Goal: Task Accomplishment & Management: Complete application form

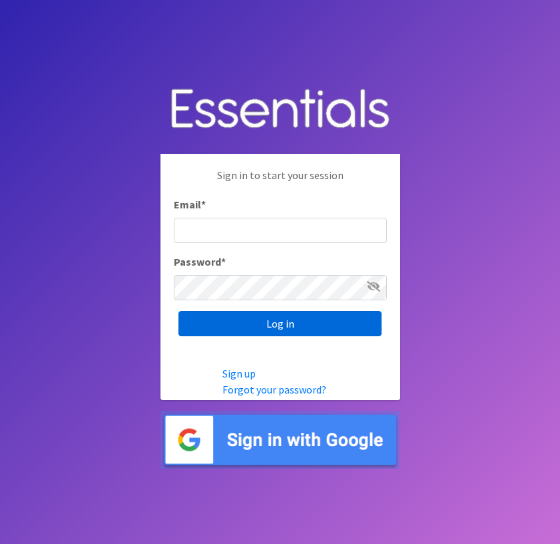
type input "[EMAIL_ADDRESS][DOMAIN_NAME]"
click at [284, 320] on input "Log in" at bounding box center [279, 323] width 203 height 25
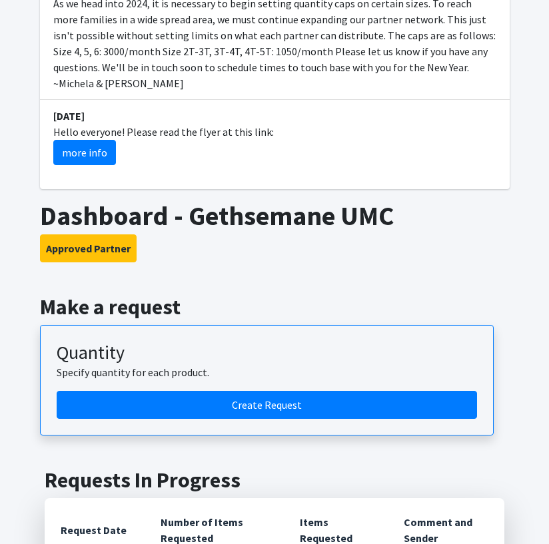
scroll to position [799, 0]
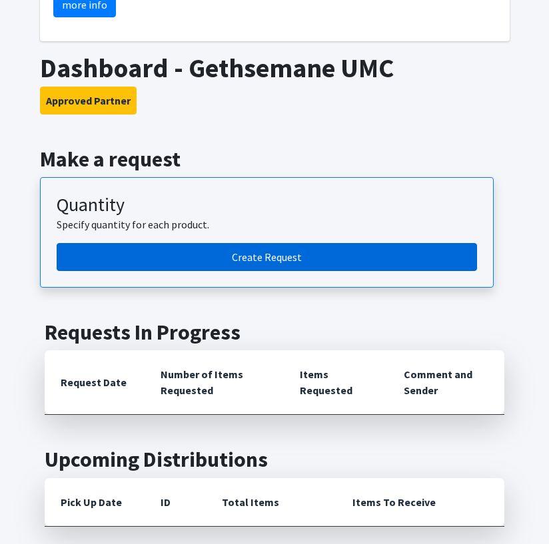
click at [284, 243] on link "Create Request" at bounding box center [267, 257] width 420 height 28
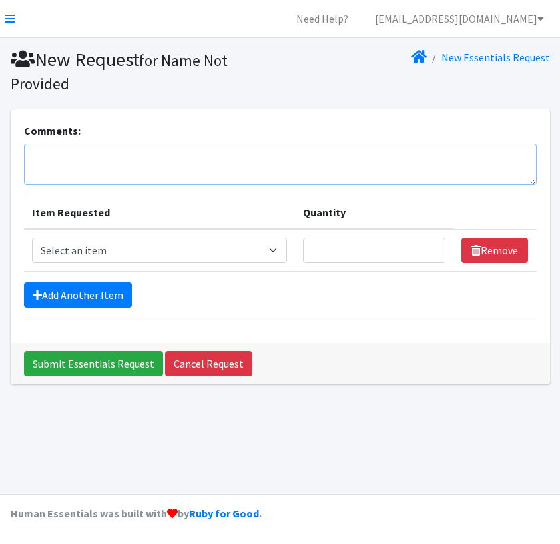
click at [167, 149] on textarea "Comments:" at bounding box center [280, 164] width 513 height 41
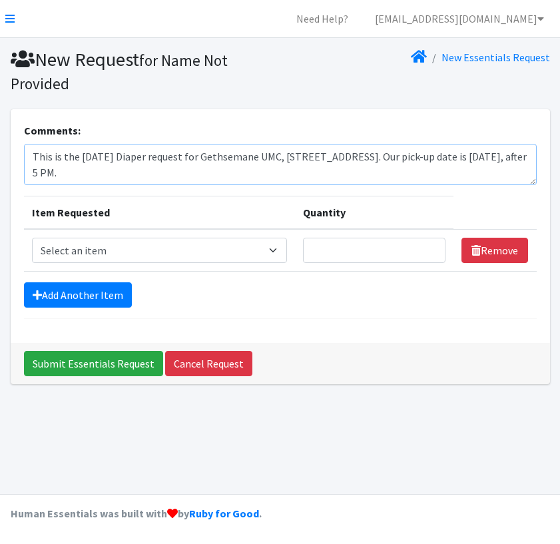
type textarea "This is the September 2025 Diaper request for Gethsemane UMC, 1700 Butternut St…"
click at [83, 250] on select "Select an item 2T3T(30/child) 3T4T(30/child) 4T5T(30/child) Cloth Diaper Kit (s…" at bounding box center [160, 250] width 256 height 25
select select "953"
click at [32, 238] on select "Select an item 2T3T(30/child) 3T4T(30/child) 4T5T(30/child) Cloth Diaper Kit (s…" at bounding box center [160, 250] width 256 height 25
click at [367, 245] on input "Quantity" at bounding box center [374, 250] width 142 height 25
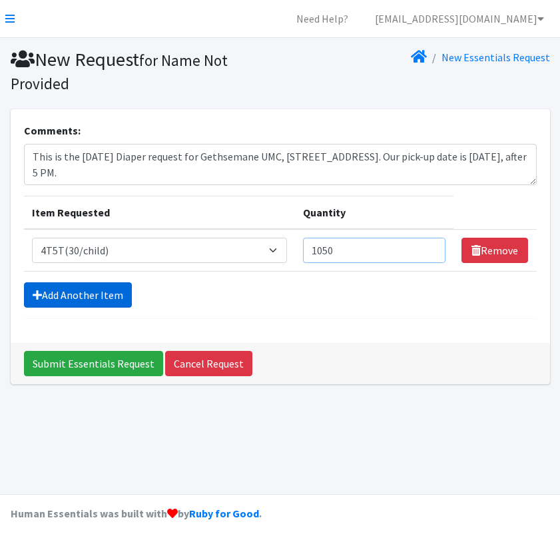
type input "1050"
click at [89, 292] on link "Add Another Item" at bounding box center [78, 294] width 108 height 25
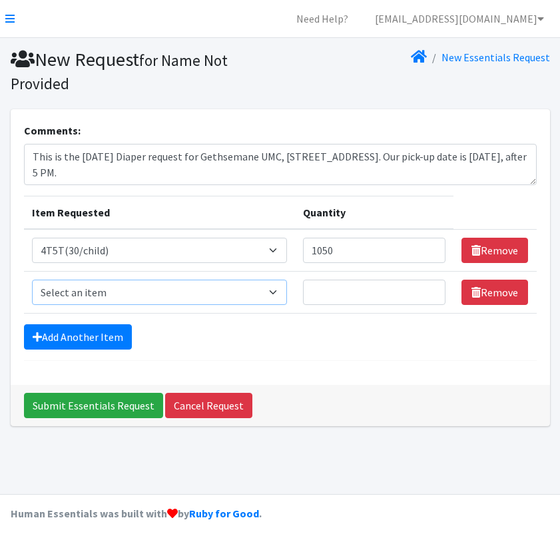
click at [89, 292] on select "Select an item 2T3T(30/child) 3T4T(30/child) 4T5T(30/child) Cloth Diaper Kit (s…" at bounding box center [160, 292] width 256 height 25
select select "966"
click at [32, 280] on select "Select an item 2T3T(30/child) 3T4T(30/child) 4T5T(30/child) Cloth Diaper Kit (s…" at bounding box center [160, 292] width 256 height 25
click at [338, 290] on input "Quantity" at bounding box center [374, 292] width 142 height 25
type input "3500"
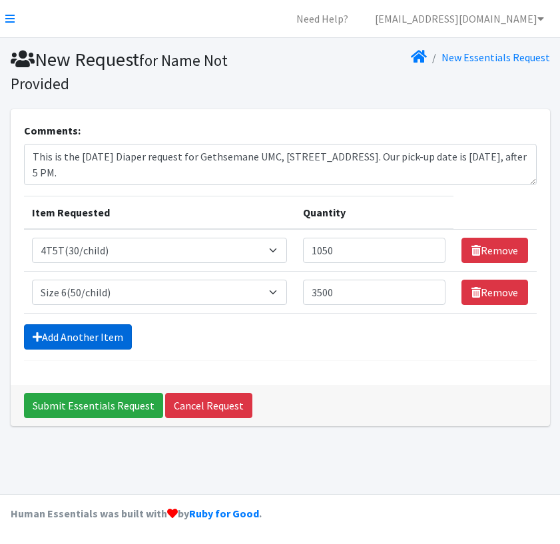
click at [65, 338] on link "Add Another Item" at bounding box center [78, 336] width 108 height 25
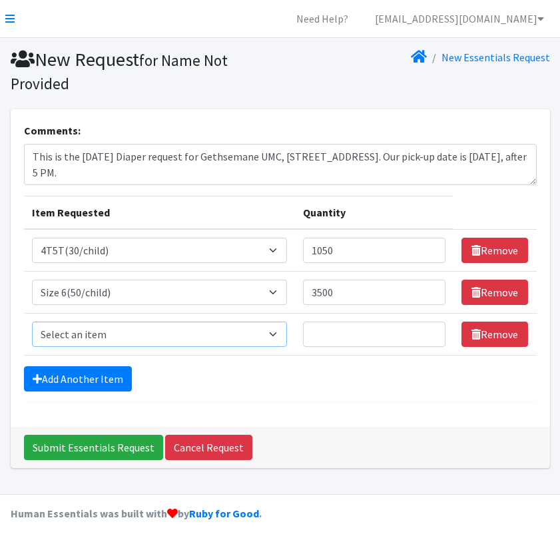
click at [69, 336] on select "Select an item 2T3T(30/child) 3T4T(30/child) 4T5T(30/child) Cloth Diaper Kit (s…" at bounding box center [160, 334] width 256 height 25
select select "964"
click at [32, 322] on select "Select an item 2T3T(30/child) 3T4T(30/child) 4T5T(30/child) Cloth Diaper Kit (s…" at bounding box center [160, 334] width 256 height 25
click at [334, 333] on input "Quantity" at bounding box center [374, 334] width 142 height 25
type input "3000"
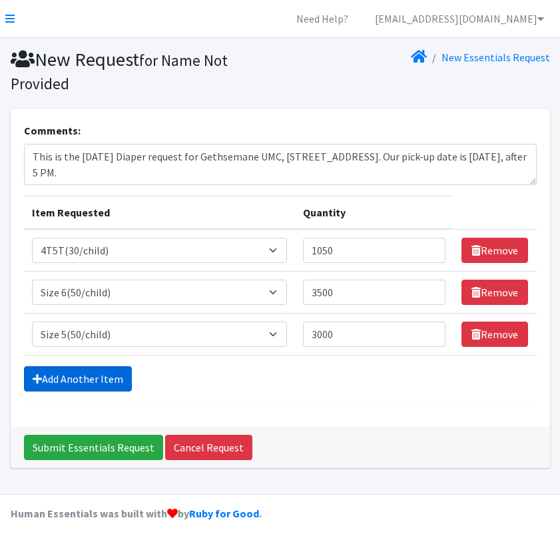
click at [86, 376] on link "Add Another Item" at bounding box center [78, 378] width 108 height 25
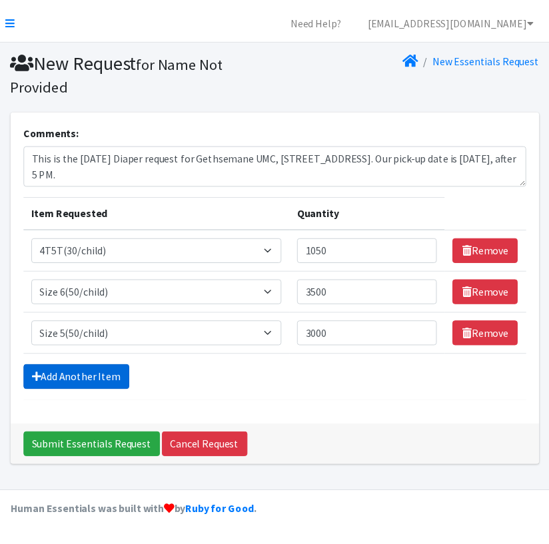
scroll to position [27, 0]
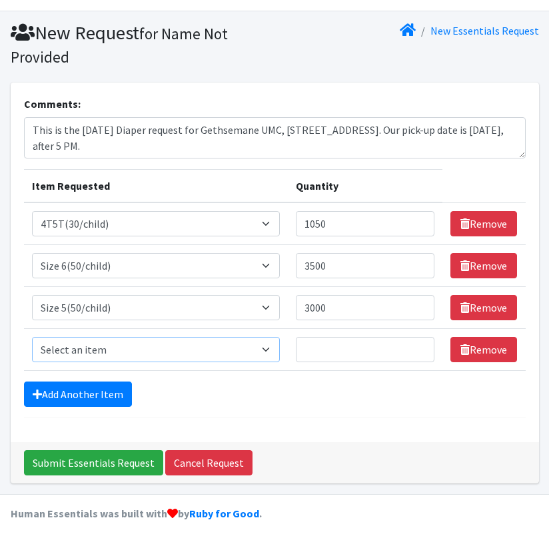
click at [97, 351] on select "Select an item 2T3T(30/child) 3T4T(30/child) 4T5T(30/child) Cloth Diaper Kit (s…" at bounding box center [156, 349] width 248 height 25
select select "963"
click at [32, 337] on select "Select an item 2T3T(30/child) 3T4T(30/child) 4T5T(30/child) Cloth Diaper Kit (s…" at bounding box center [156, 349] width 248 height 25
click at [352, 350] on input "Quantity" at bounding box center [365, 349] width 139 height 25
type input "3000"
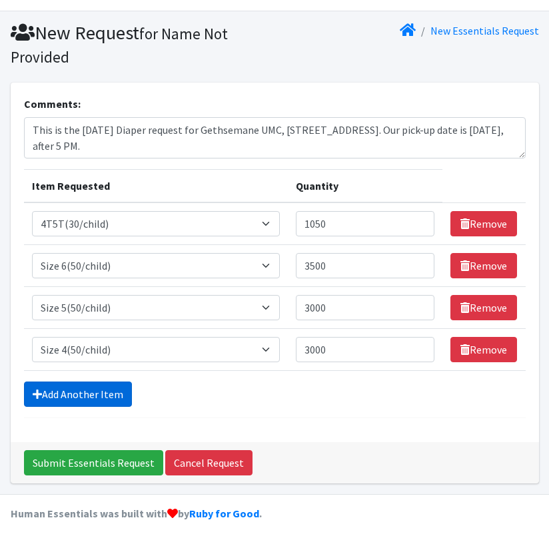
click at [99, 392] on link "Add Another Item" at bounding box center [78, 393] width 108 height 25
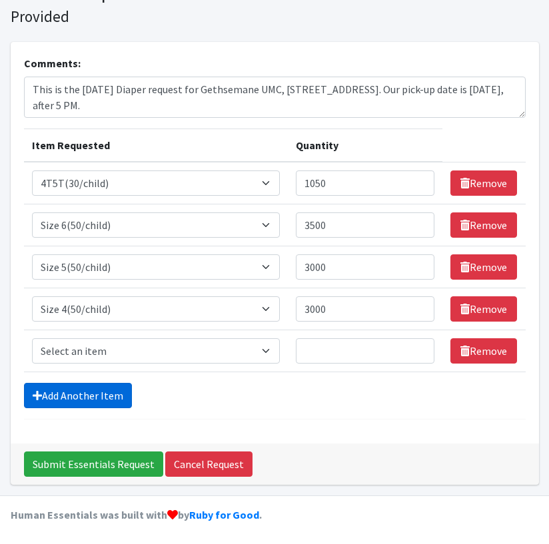
scroll to position [69, 0]
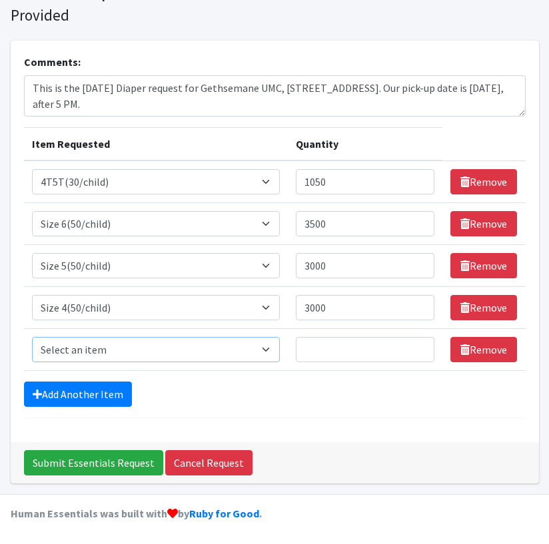
click at [90, 353] on select "Select an item 2T3T(30/child) 3T4T(30/child) 4T5T(30/child) Cloth Diaper Kit (s…" at bounding box center [156, 349] width 248 height 25
select select "954"
click at [32, 337] on select "Select an item 2T3T(30/child) 3T4T(30/child) 4T5T(30/child) Cloth Diaper Kit (s…" at bounding box center [156, 349] width 248 height 25
click at [340, 352] on input "Quantity" at bounding box center [365, 349] width 139 height 25
type input "2000"
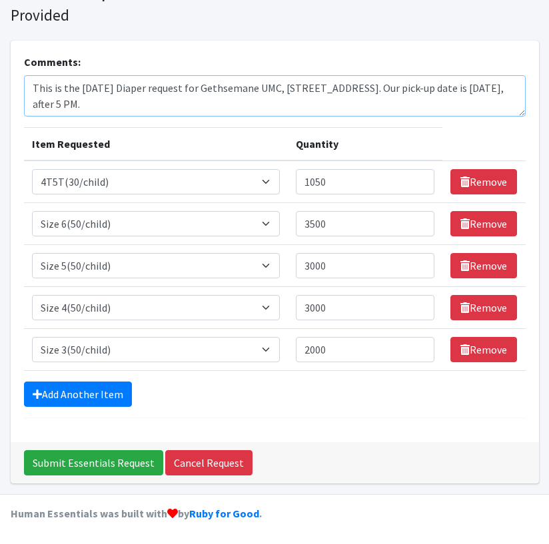
click at [381, 101] on textarea "This is the September 2025 Diaper request for Gethsemane UMC, 1700 Butternut St…" at bounding box center [274, 95] width 501 height 41
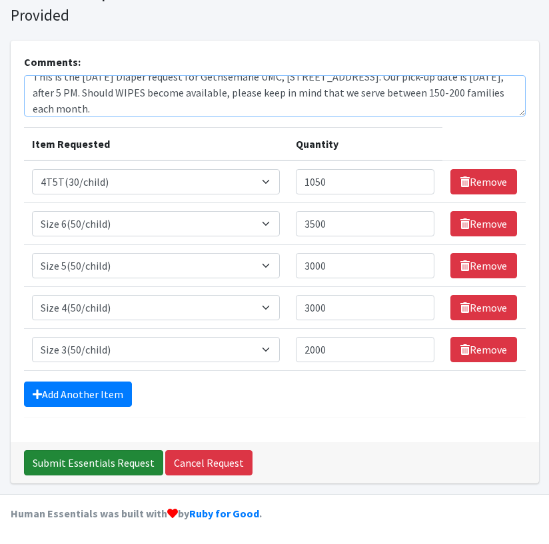
type textarea "This is the September 2025 Diaper request for Gethsemane UMC, 1700 Butternut St…"
click at [113, 463] on input "Submit Essentials Request" at bounding box center [93, 462] width 139 height 25
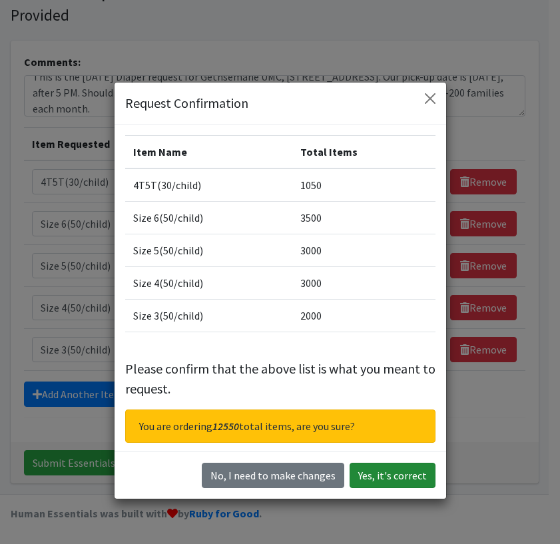
click at [391, 475] on button "Yes, it's correct" at bounding box center [393, 475] width 86 height 25
